Goal: Connect with others: Connect with others

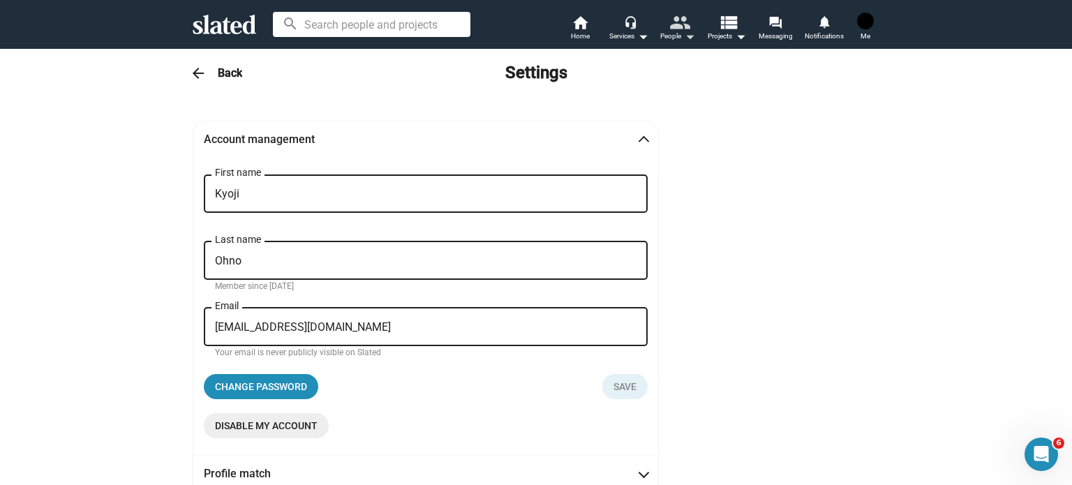
click at [681, 24] on mat-icon "people" at bounding box center [680, 22] width 20 height 20
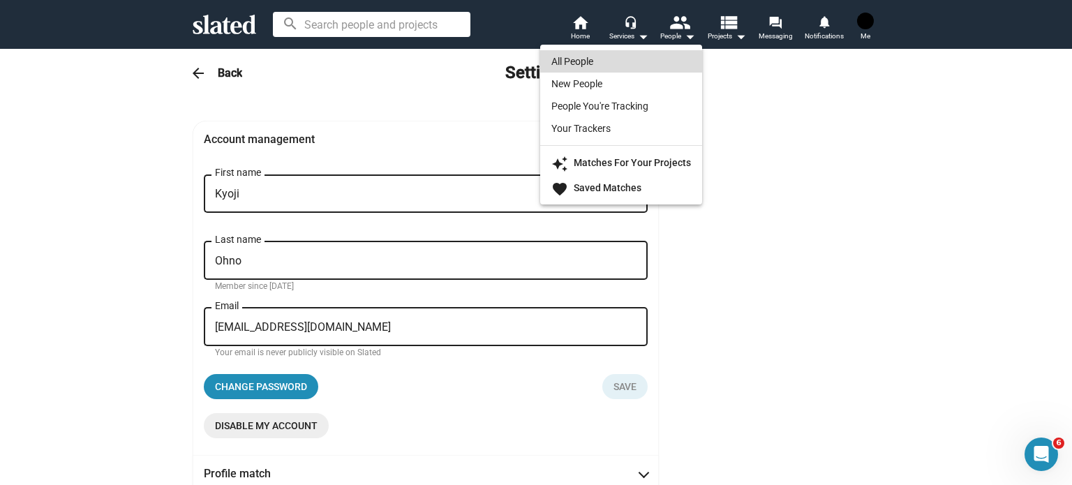
click at [631, 67] on link "All People" at bounding box center [621, 61] width 162 height 22
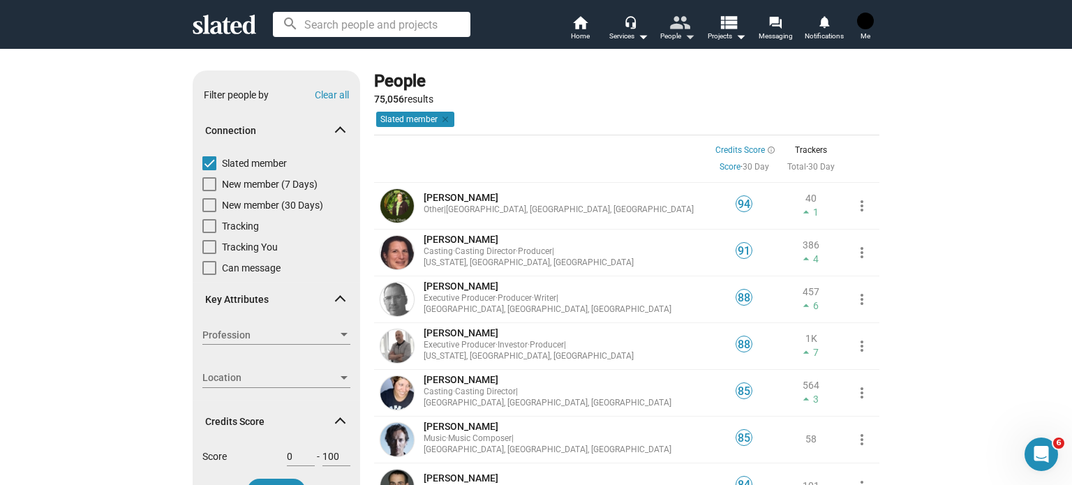
click at [679, 32] on mat-icon "people" at bounding box center [680, 22] width 20 height 20
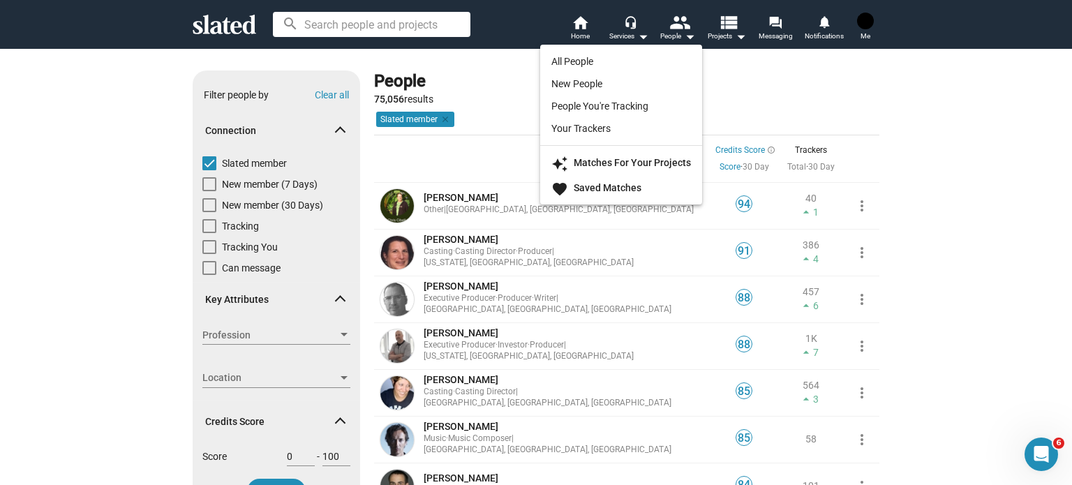
click at [739, 22] on div at bounding box center [536, 242] width 1072 height 485
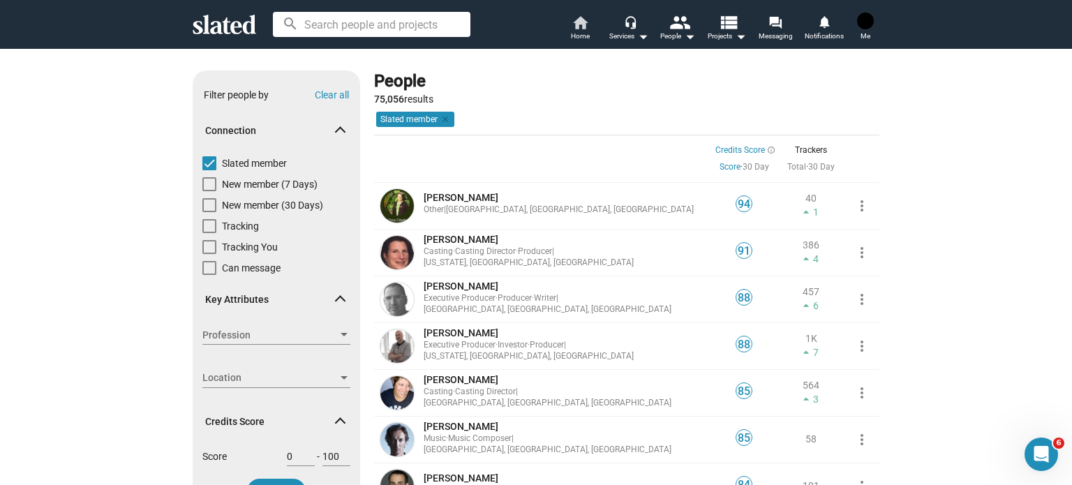
click at [584, 31] on span "Home" at bounding box center [580, 36] width 19 height 17
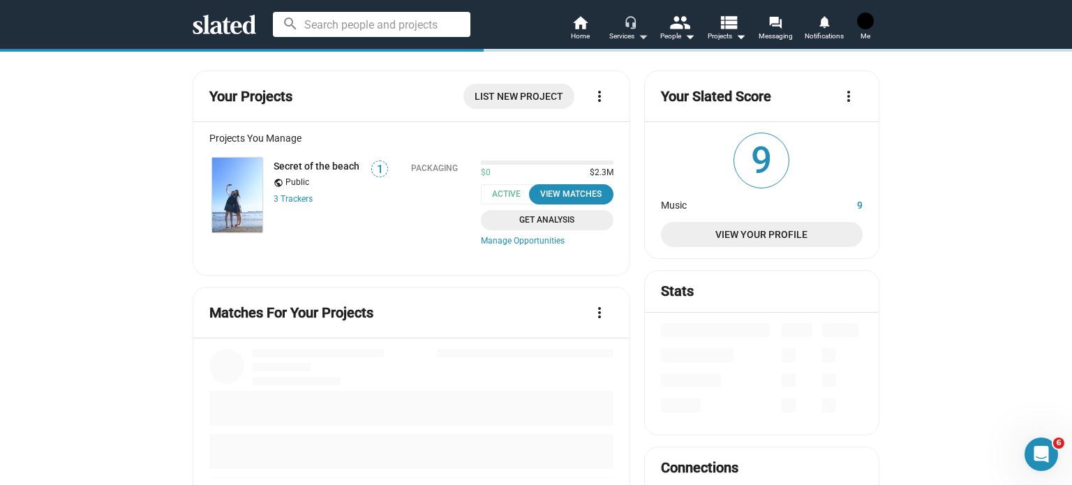
click at [628, 29] on div "Services arrow_drop_down" at bounding box center [629, 36] width 39 height 17
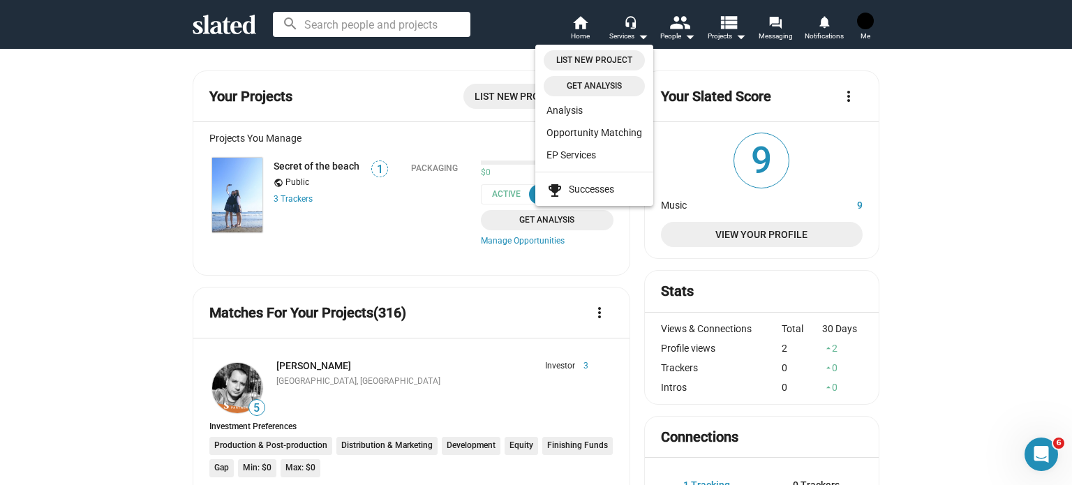
click at [123, 265] on div at bounding box center [536, 242] width 1072 height 485
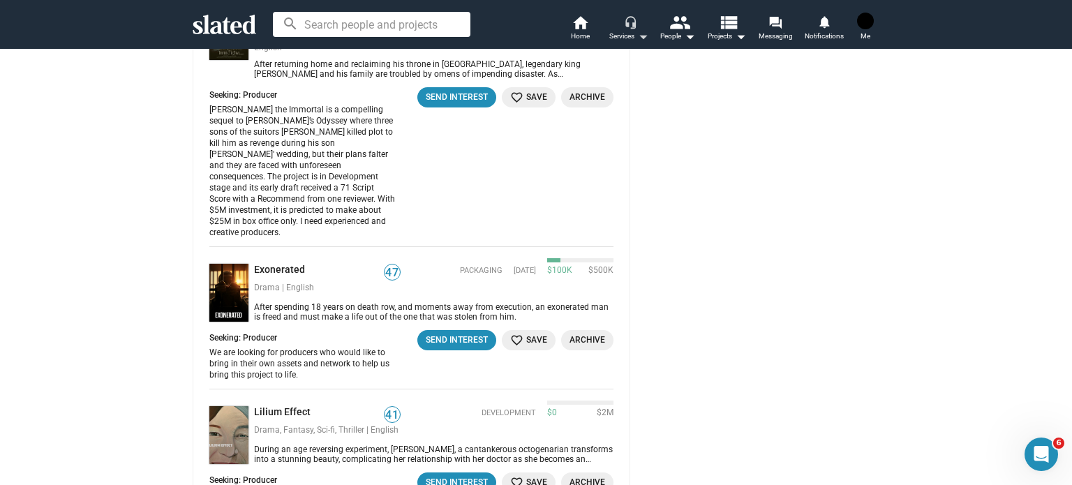
scroll to position [1536, 0]
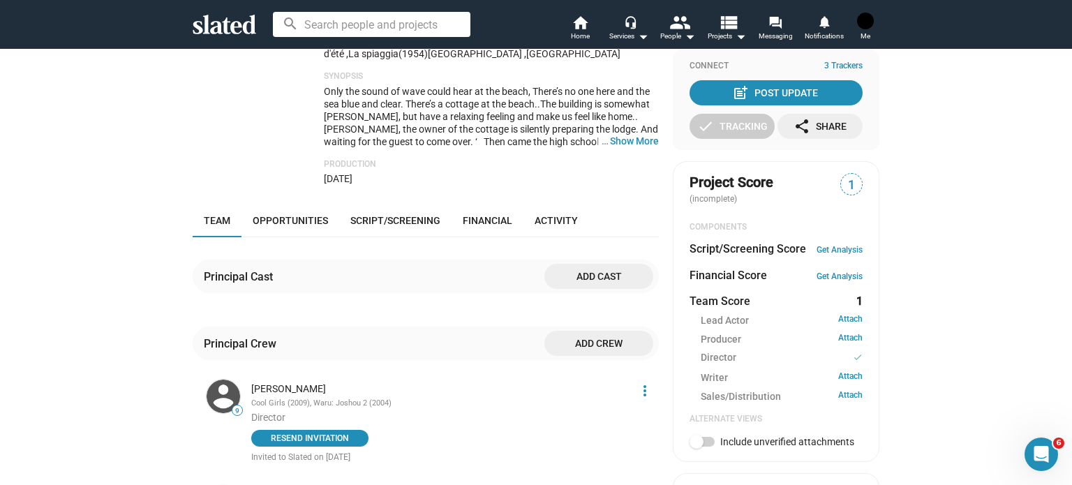
scroll to position [349, 0]
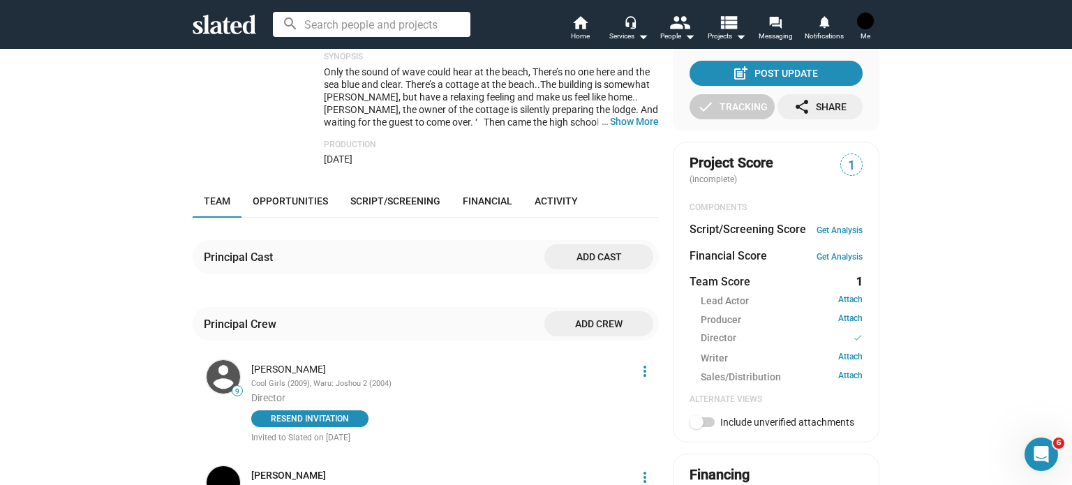
click at [614, 265] on span "Add cast" at bounding box center [599, 256] width 87 height 25
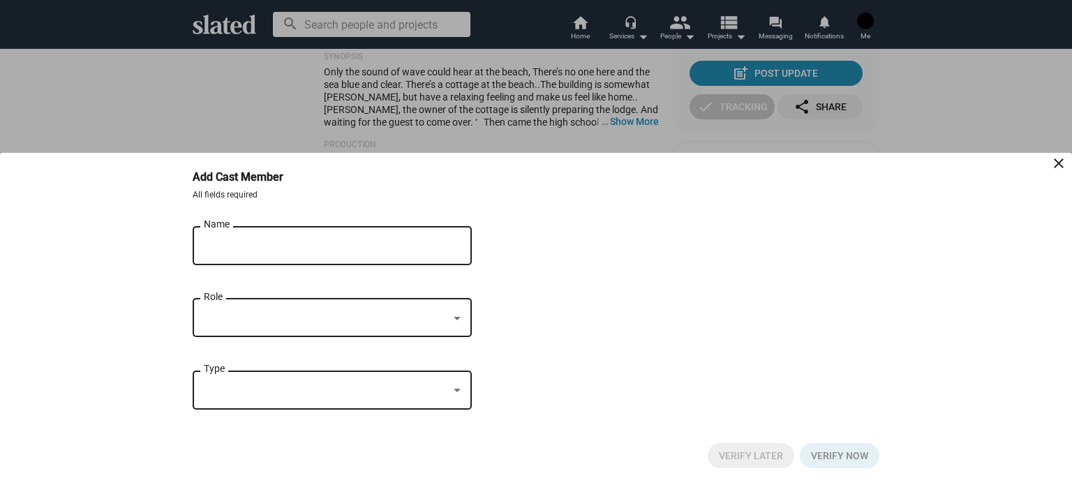
click at [214, 133] on div at bounding box center [536, 242] width 1072 height 485
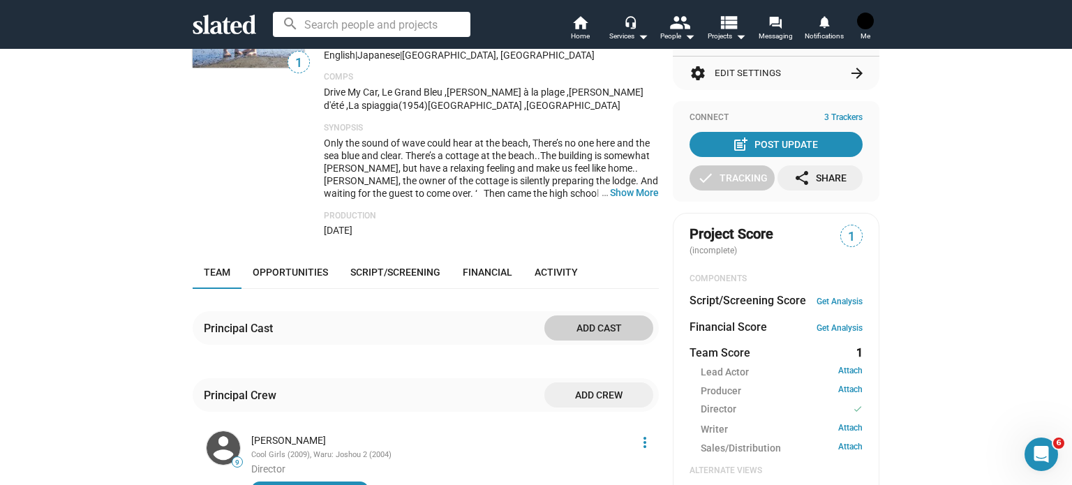
scroll to position [419, 0]
